Goal: Book appointment/travel/reservation

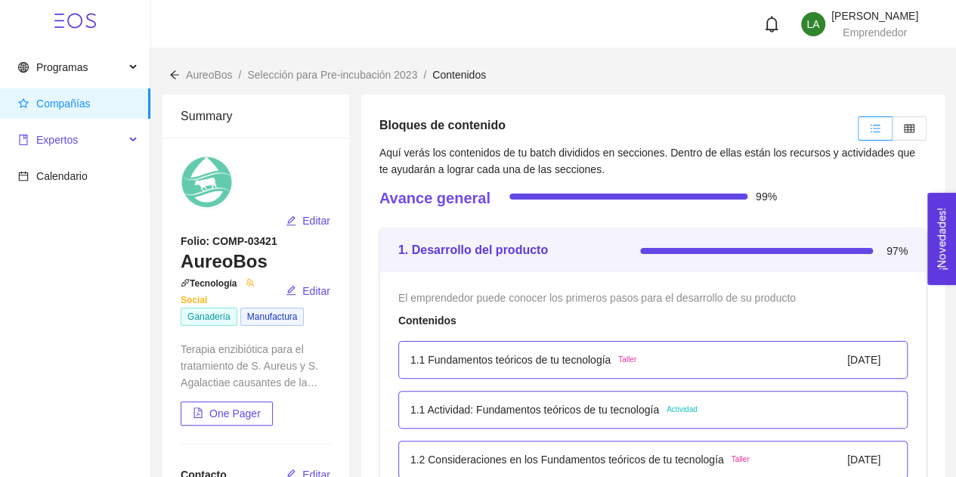
click at [51, 146] on span "Expertos" at bounding box center [57, 140] width 42 height 12
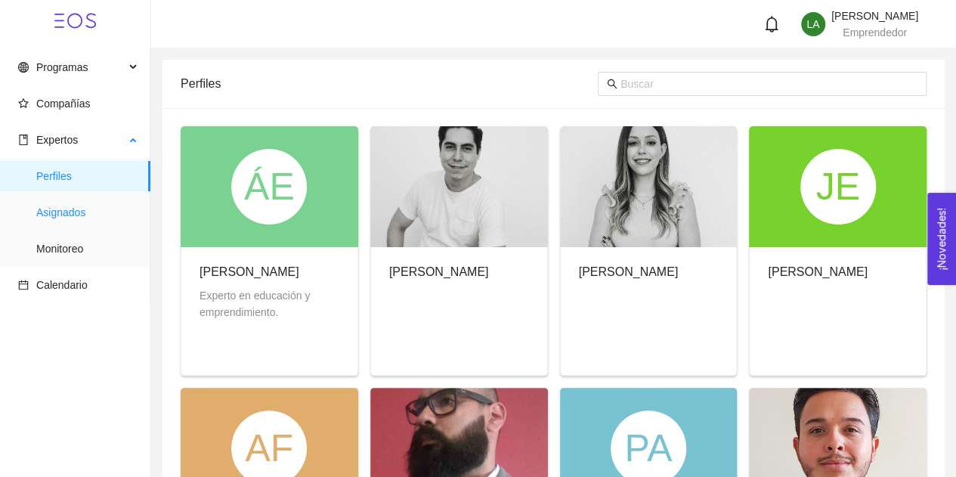
click at [88, 226] on span "Asignados" at bounding box center [87, 212] width 102 height 30
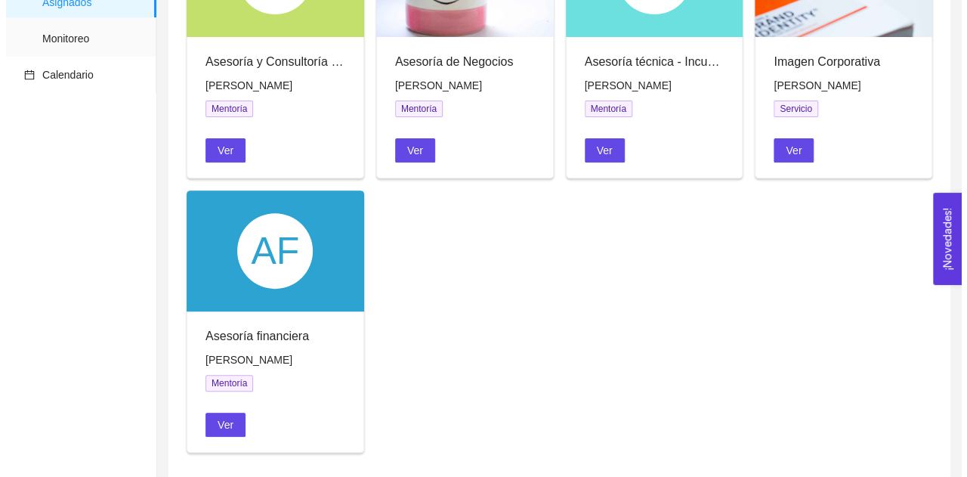
scroll to position [210, 0]
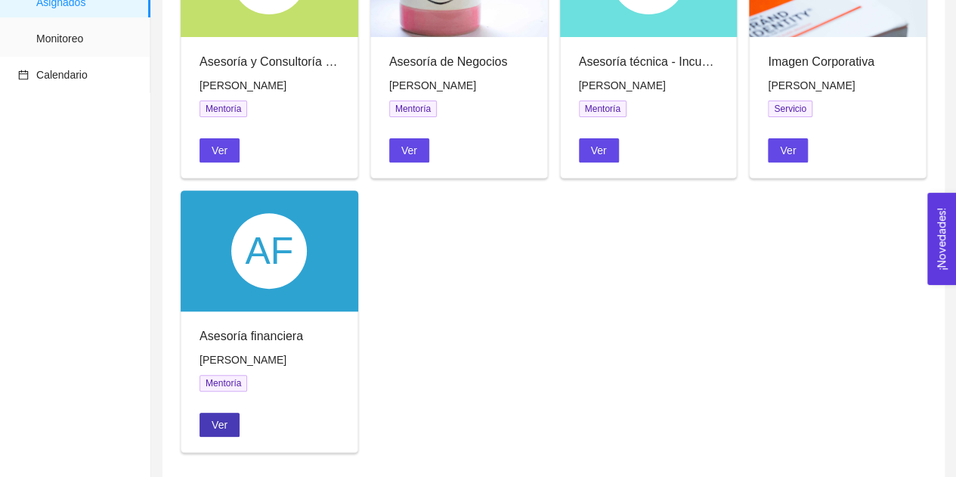
click at [219, 430] on span "Ver" at bounding box center [220, 424] width 16 height 17
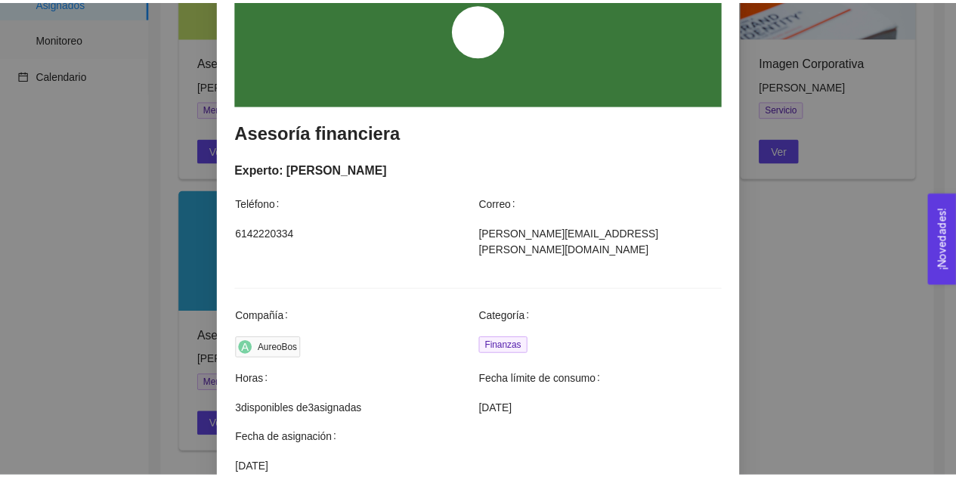
scroll to position [181, 0]
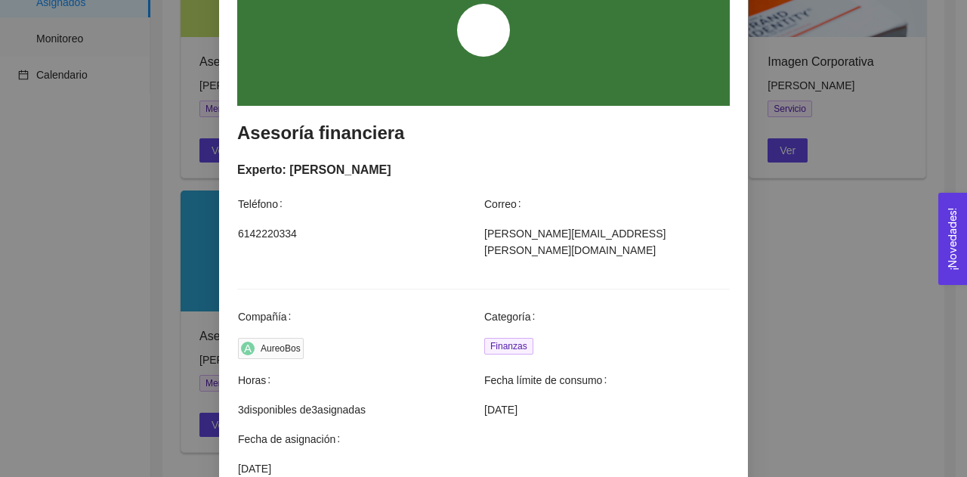
click at [153, 361] on div "Agendar mentoría Asesoría financiera Experto: [PERSON_NAME] Teléfono Correo [PH…" at bounding box center [483, 238] width 967 height 477
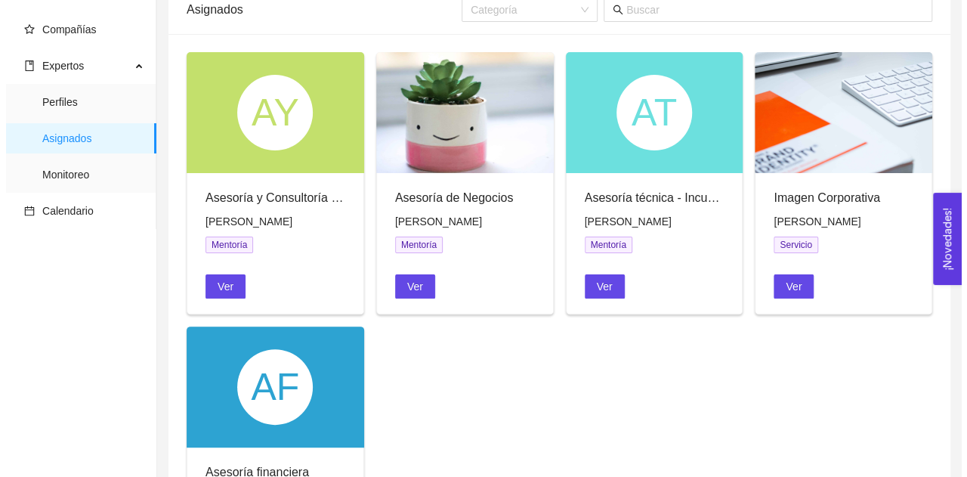
scroll to position [73, 0]
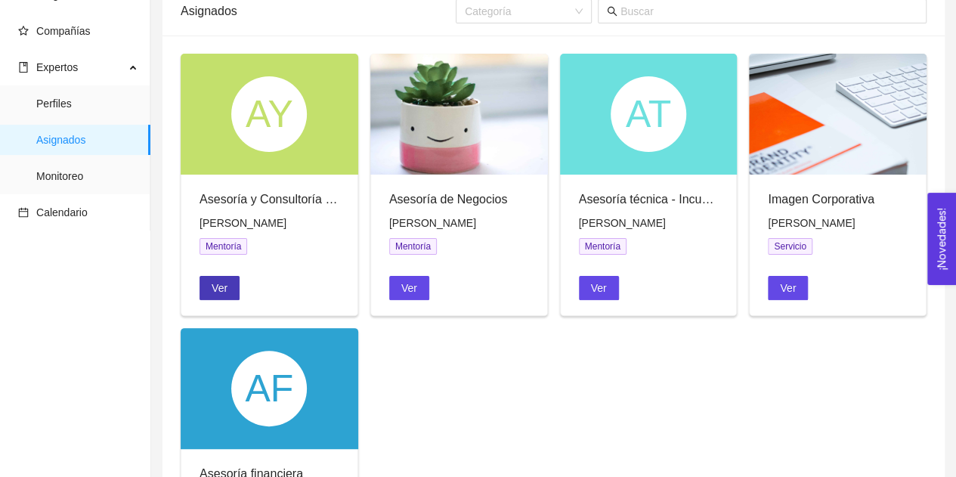
click at [218, 296] on button "Ver" at bounding box center [219, 288] width 40 height 24
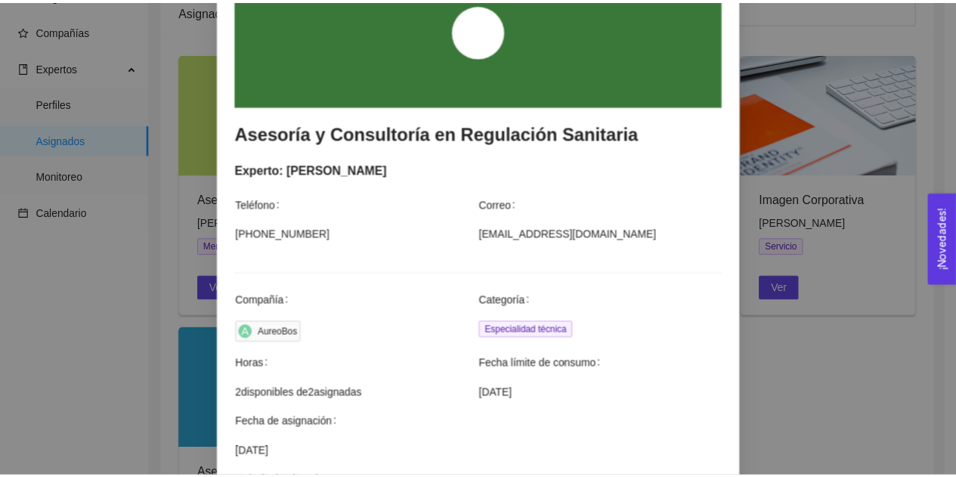
scroll to position [0, 0]
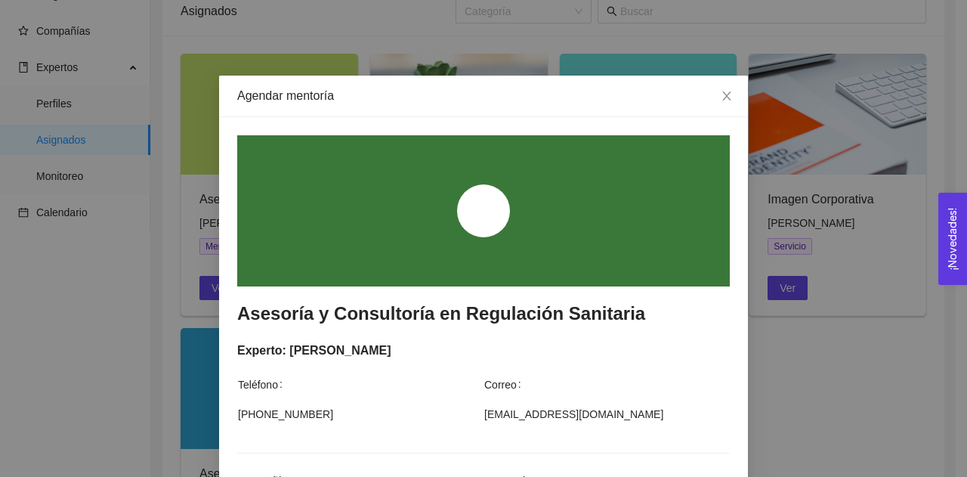
click at [77, 254] on div "Agendar mentoría Asesoría y Consultoría en Regulación Sanitaria Experto: [PERSO…" at bounding box center [483, 238] width 967 height 477
